Goal: Task Accomplishment & Management: Use online tool/utility

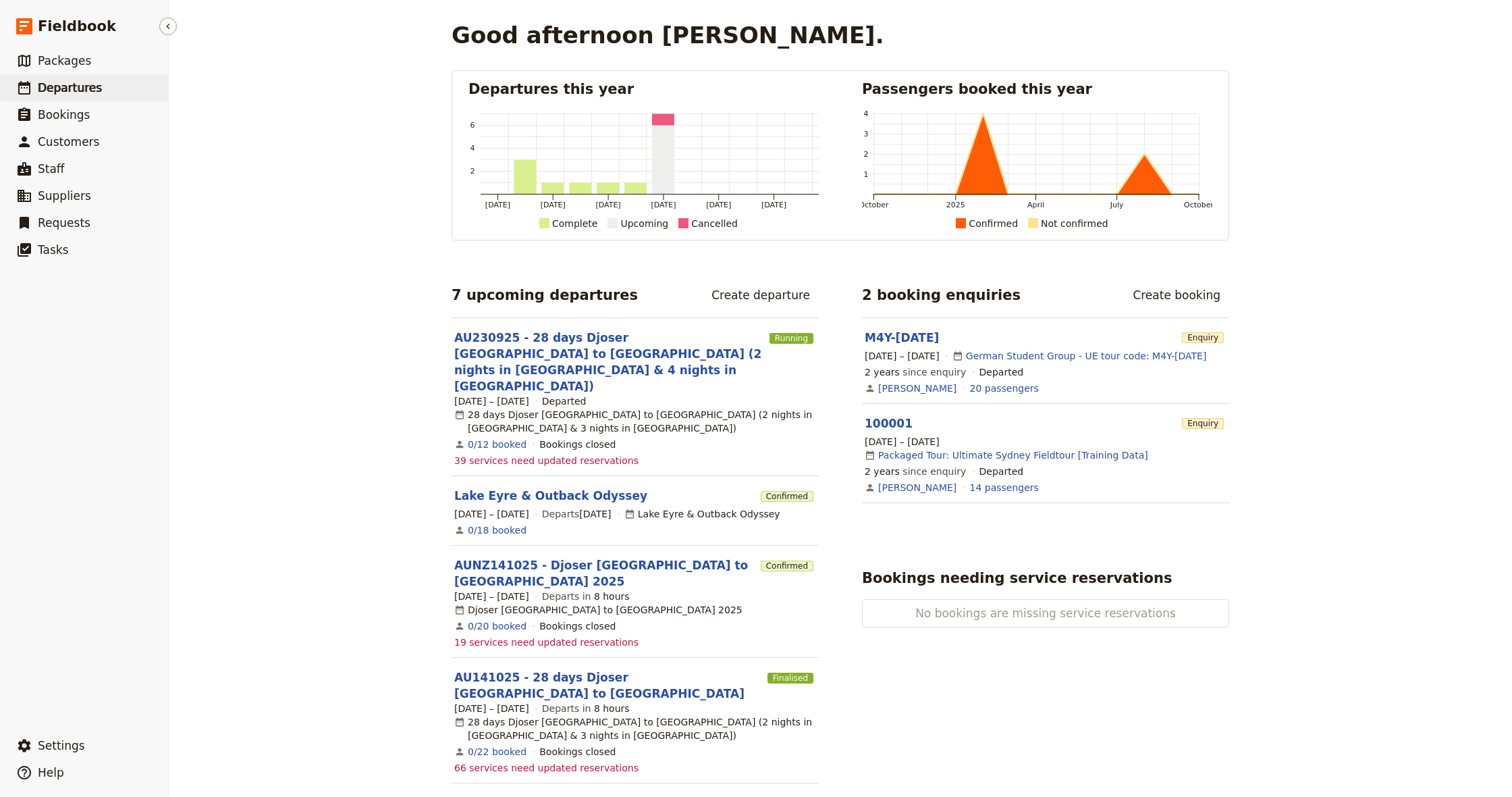
click at [81, 87] on span "Departures" at bounding box center [70, 88] width 64 height 14
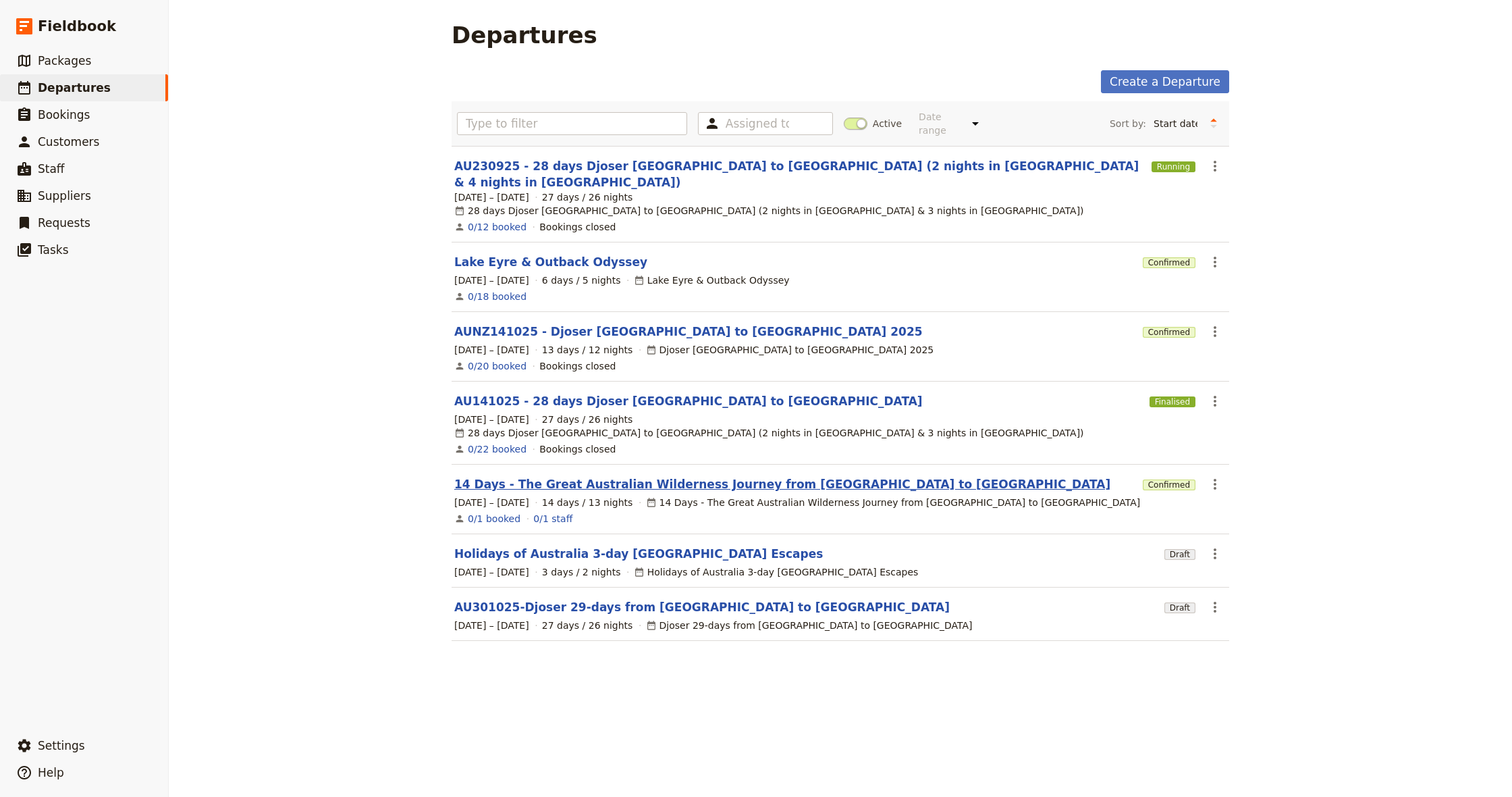
click at [634, 476] on link "14 Days - The Great Australian Wilderness Journey from [GEOGRAPHIC_DATA] to [GE…" at bounding box center [782, 484] width 656 height 16
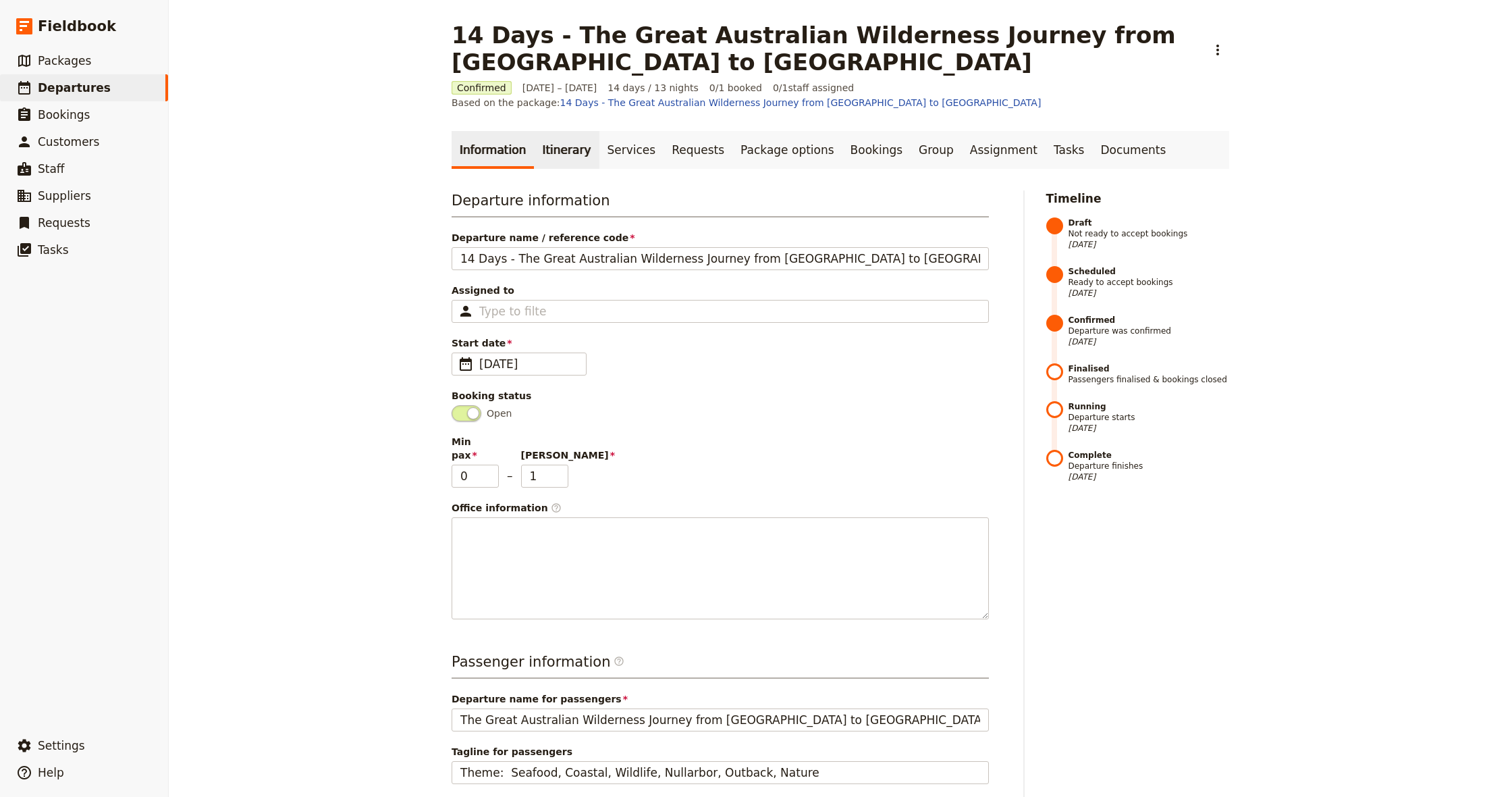
click at [552, 152] on link "Itinerary" at bounding box center [566, 150] width 64 height 38
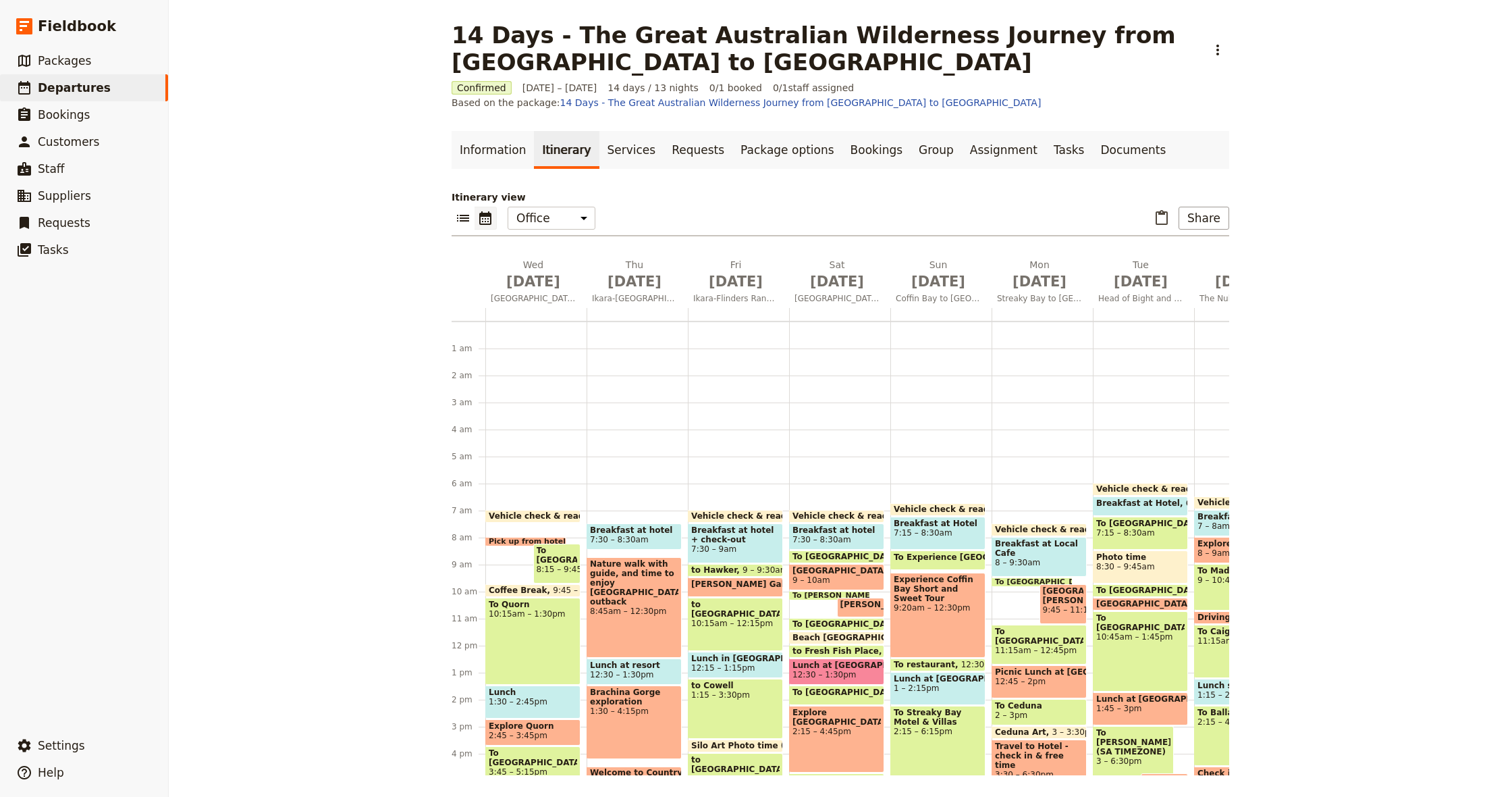
scroll to position [135, 0]
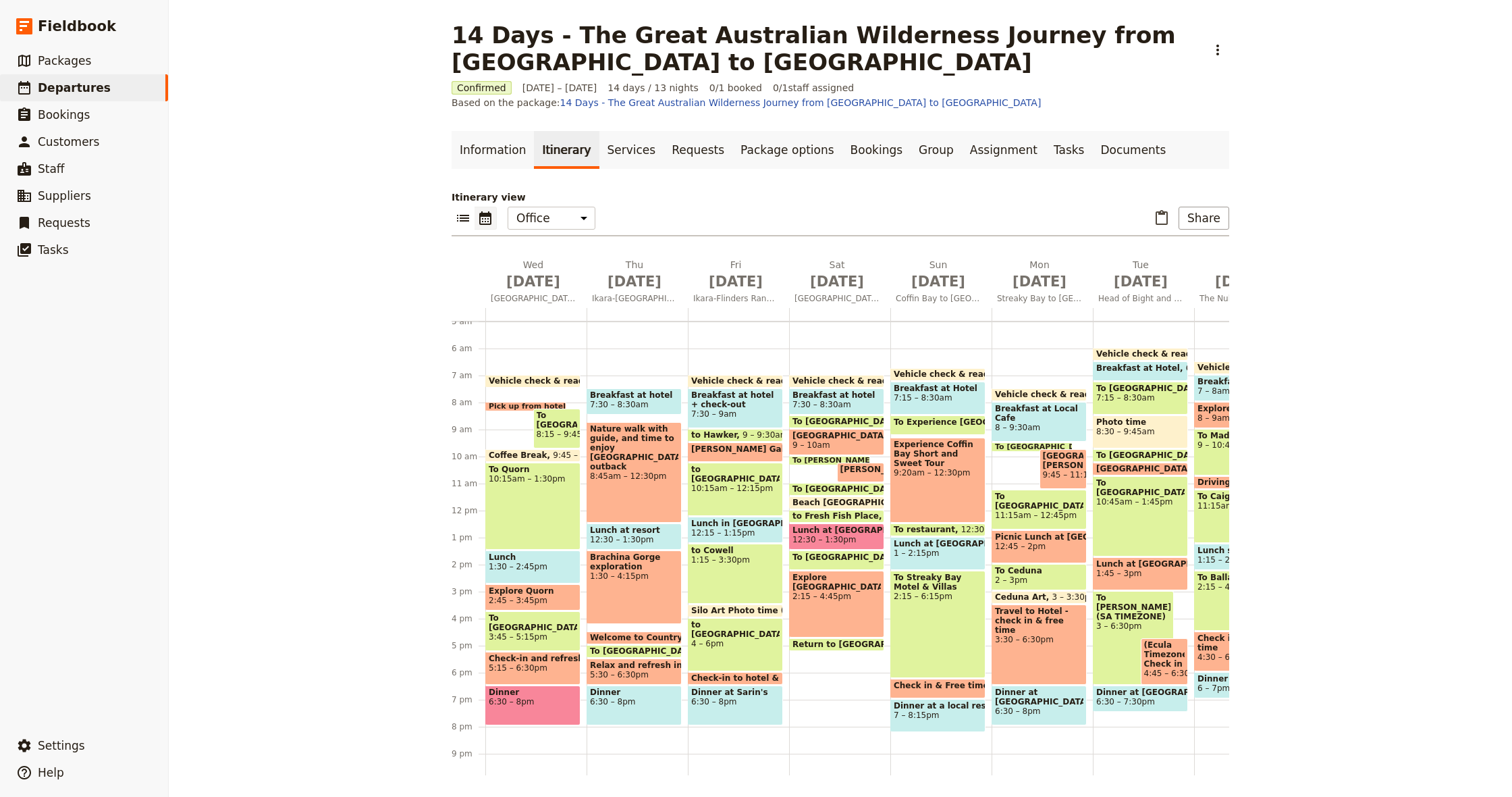
click at [1058, 417] on span "Breakfast at Local Cafe" at bounding box center [1039, 414] width 89 height 19
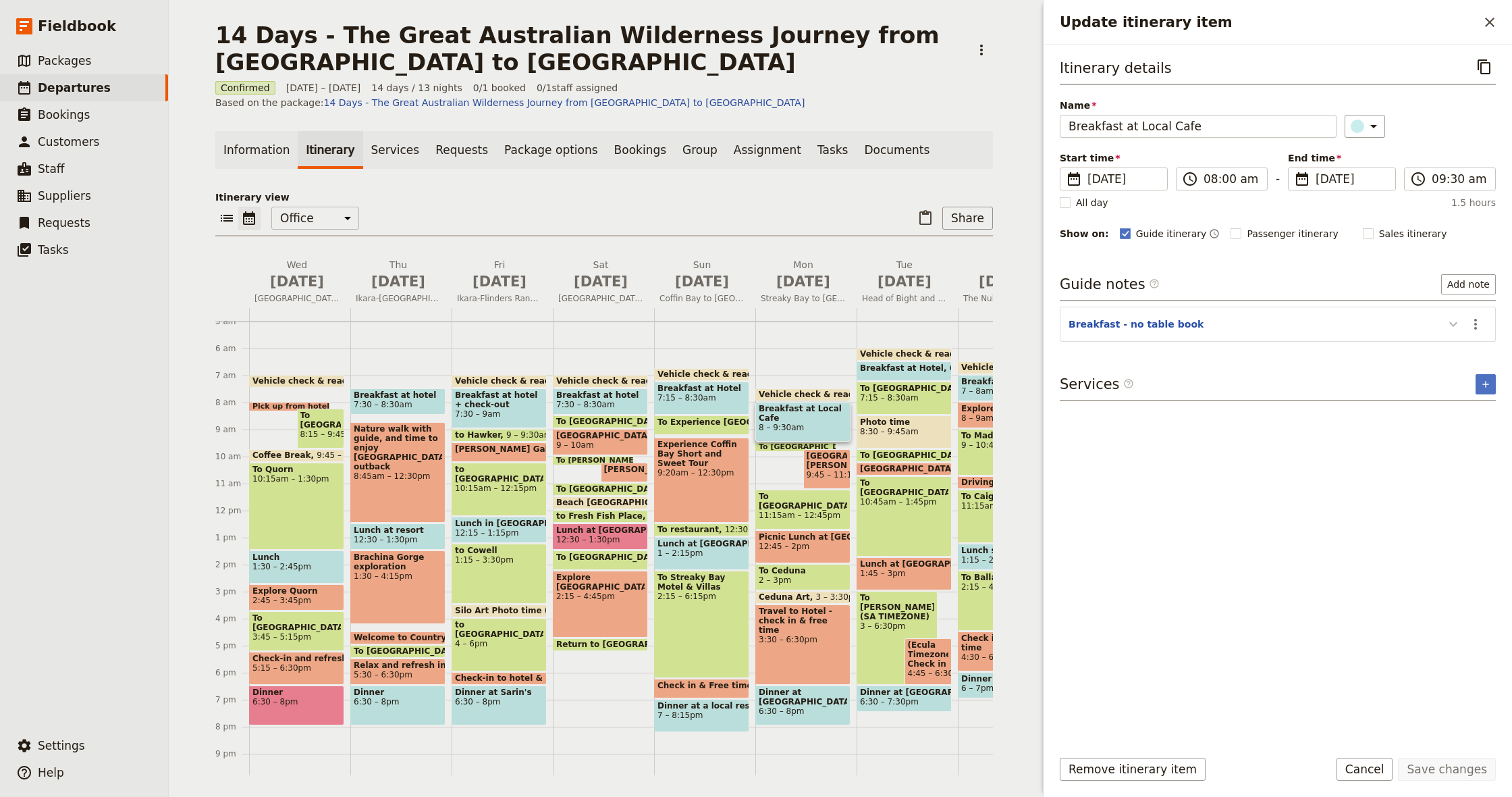
click at [1452, 319] on icon "Update itinerary item" at bounding box center [1453, 324] width 16 height 16
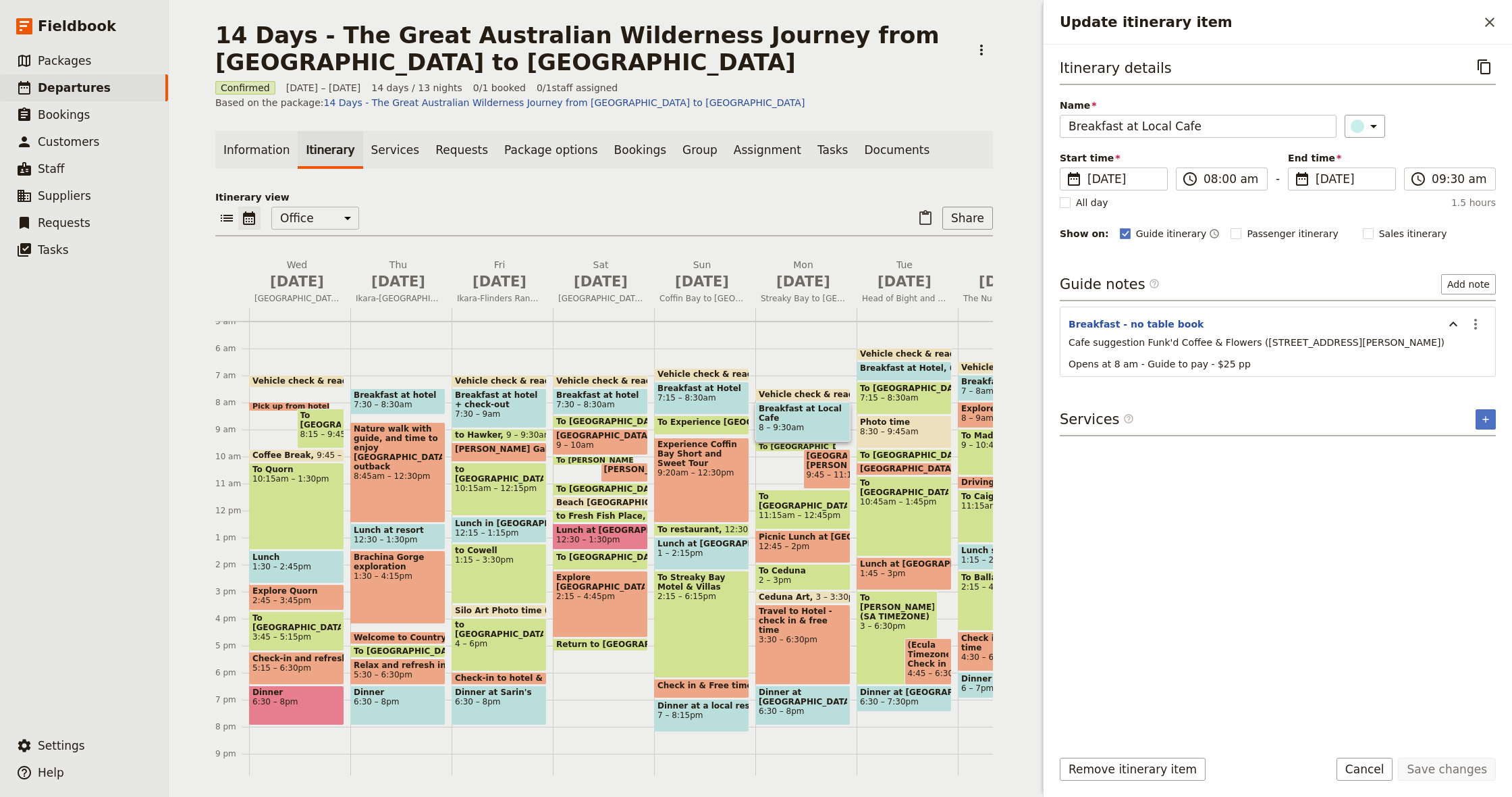
click at [1492, 9] on div "Update itinerary item ​" at bounding box center [1277, 22] width 468 height 45
drag, startPoint x: 1149, startPoint y: 342, endPoint x: 1264, endPoint y: 338, distance: 115.1
click at [1249, 340] on span "Cafe suggestion Funk'd Coffee & Flowers ([STREET_ADDRESS][PERSON_NAME])" at bounding box center [1256, 342] width 376 height 11
copy span "Funk'd Coffee & Flowers"
